Goal: Information Seeking & Learning: Learn about a topic

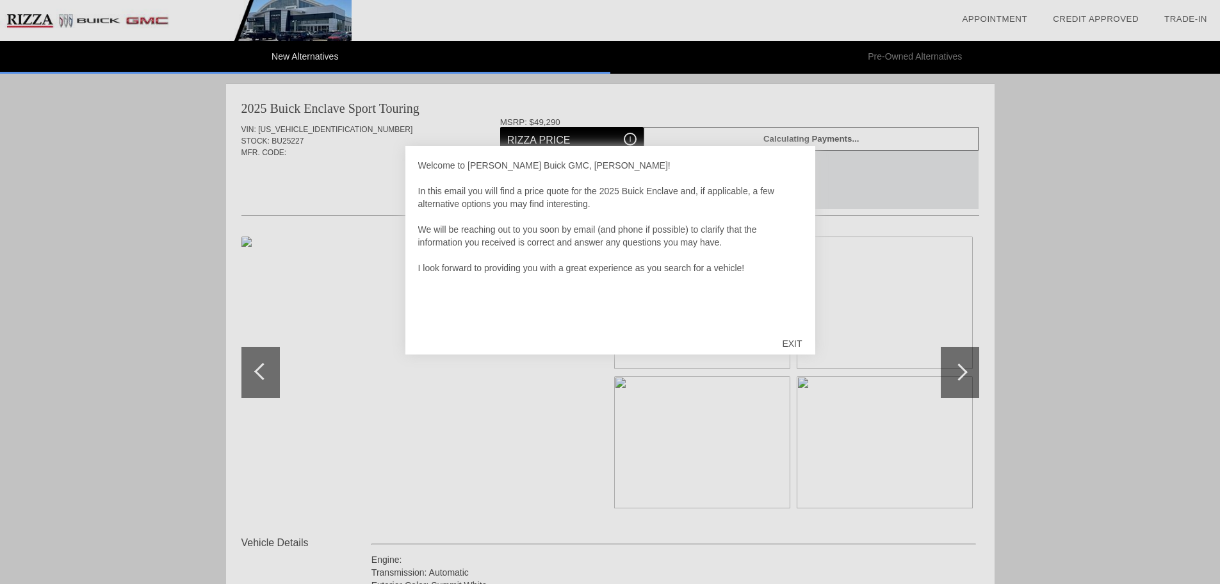
click at [791, 341] on div "EXIT" at bounding box center [791, 343] width 45 height 38
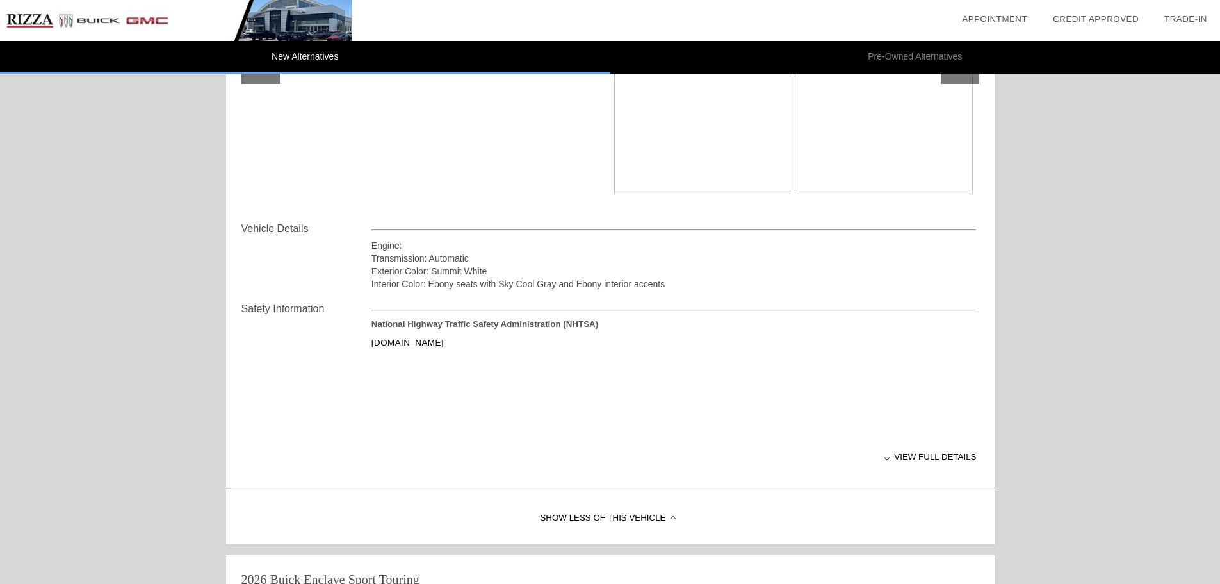
scroll to position [320, 0]
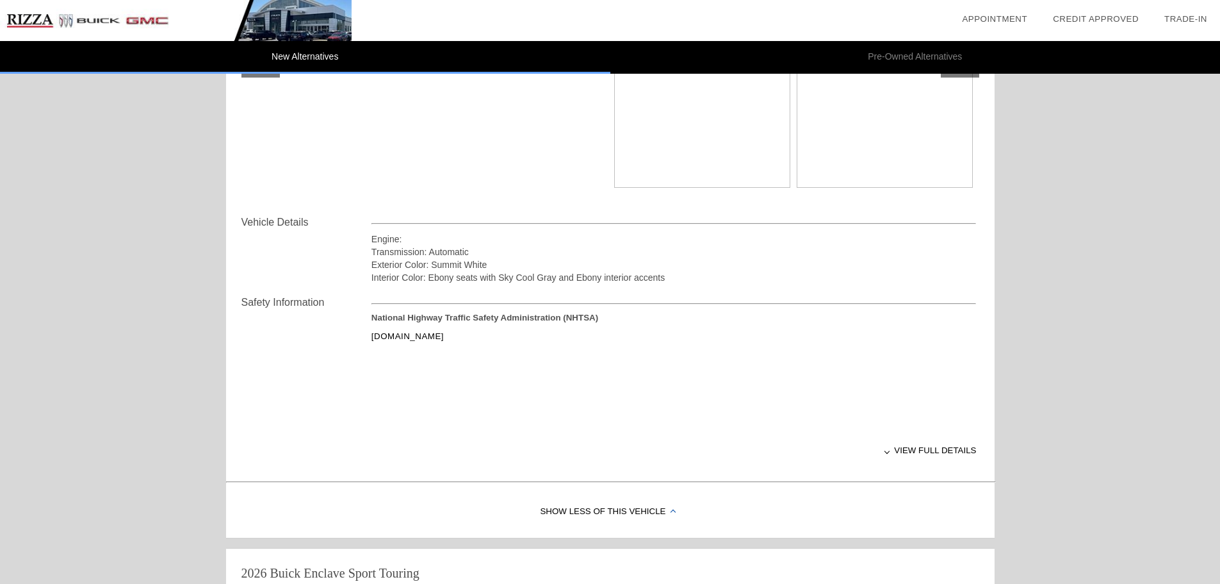
click at [924, 446] on div "View full details" at bounding box center [674, 449] width 605 height 31
click at [899, 446] on div "View less details" at bounding box center [674, 449] width 605 height 31
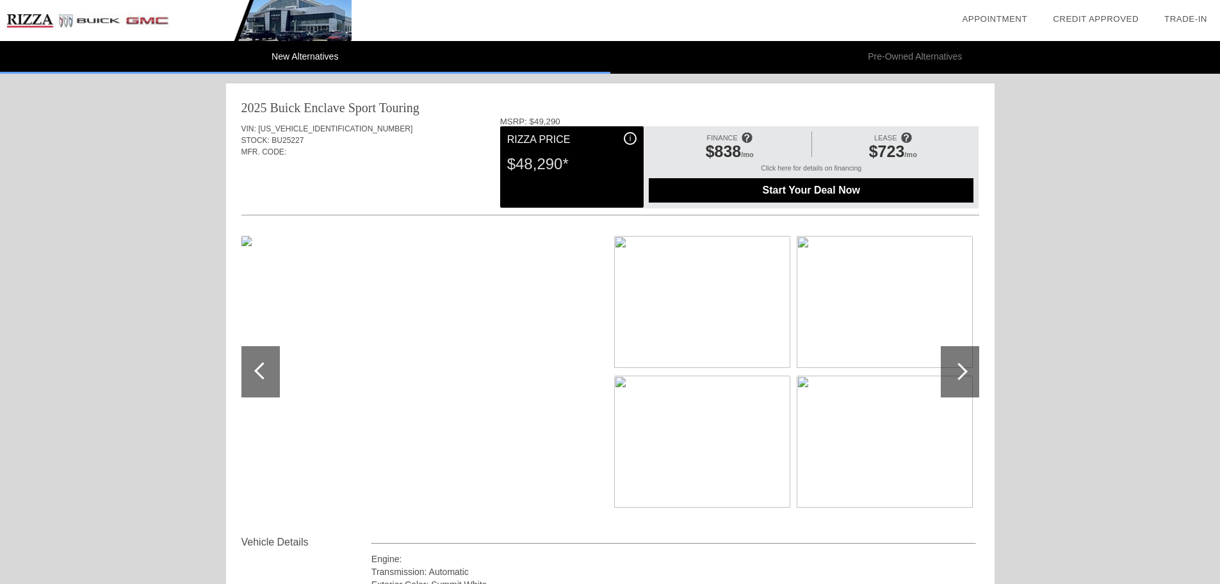
scroll to position [0, 0]
drag, startPoint x: 340, startPoint y: 127, endPoint x: 260, endPoint y: 124, distance: 80.1
click at [260, 124] on div "VIN: [US_VEHICLE_IDENTIFICATION_NUMBER]" at bounding box center [611, 130] width 738 height 12
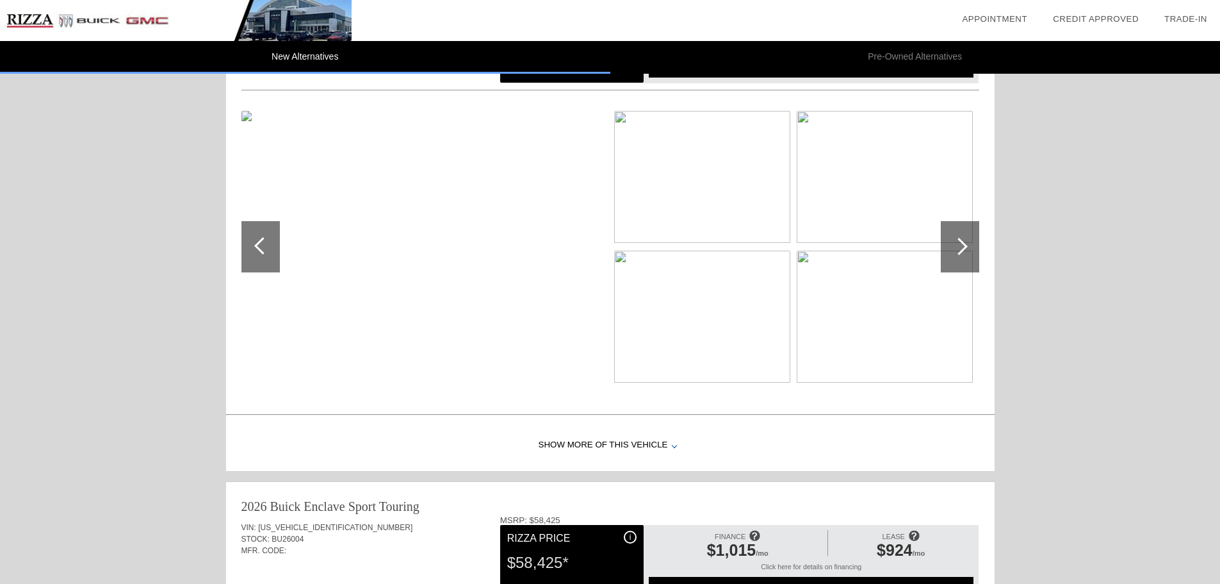
scroll to position [719, 0]
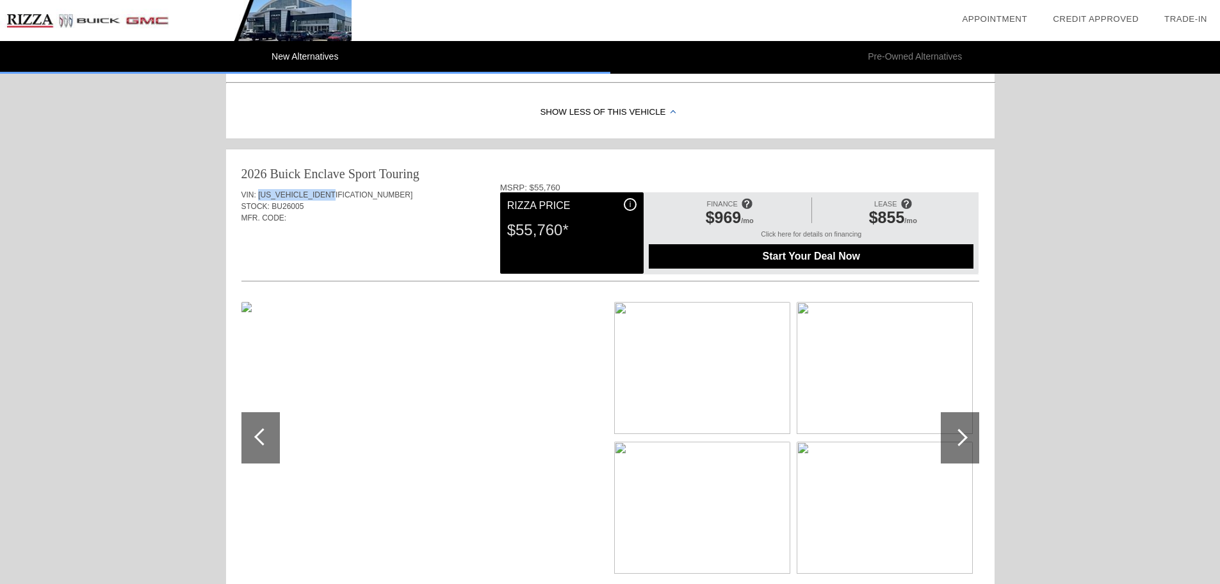
drag, startPoint x: 336, startPoint y: 198, endPoint x: 259, endPoint y: 187, distance: 78.3
click at [259, 187] on div "VIN: [US_VEHICLE_IDENTIFICATION_NUMBER] STOCK: BU26005 MFR. CODE:" at bounding box center [611, 213] width 738 height 60
